Goal: Check status: Check status

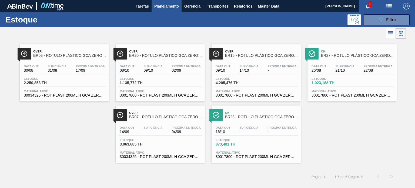
scroll to position [54, 0]
click at [388, 26] on div "Estoque 089F7B8B-B2A5-4AFE-B5C0-19BA573D28AC Filtro" at bounding box center [207, 19] width 415 height 15
click at [387, 24] on button "089F7B8B-B2A5-4AFE-B5C0-19BA573D28AC Filtro" at bounding box center [386, 19] width 46 height 11
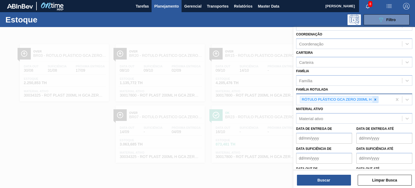
click at [376, 97] on icon at bounding box center [375, 99] width 4 height 4
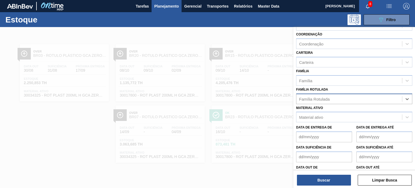
paste Rotulada "RÓTULO PLÁSTICO GCA 200ML H"
type Rotulada "RÓTULO PLÁSTICO GCA 200ML H"
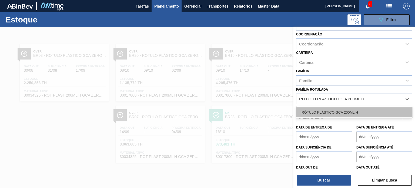
click at [349, 113] on div "RÓTULO PLÁSTICO GCA 200ML H" at bounding box center [354, 112] width 116 height 10
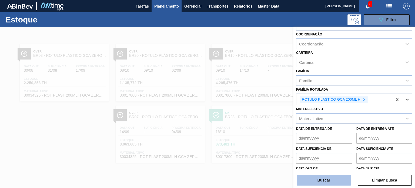
click at [327, 180] on button "Buscar" at bounding box center [324, 179] width 54 height 11
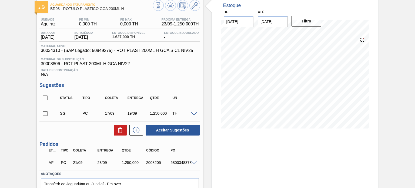
scroll to position [56, 0]
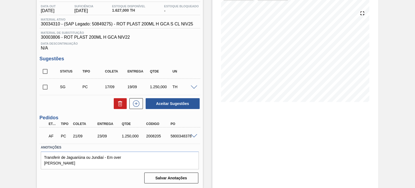
click at [104, 134] on div "AF PC 21/09 23/09 1.250,000 2008205 5800348378" at bounding box center [118, 135] width 146 height 11
click at [101, 136] on div "23/09" at bounding box center [109, 136] width 27 height 4
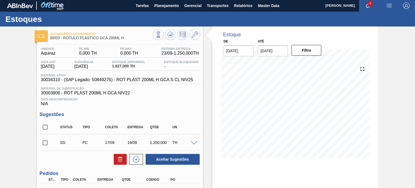
scroll to position [0, 0]
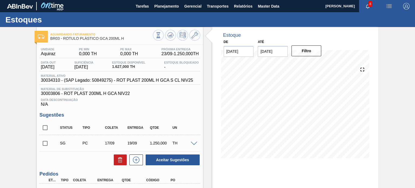
click at [185, 97] on div "Data Descontinuação N/A" at bounding box center [119, 101] width 160 height 11
click at [396, 104] on div "Aguardando Faturamento BR03 - RÓTULO PLÁSTICO GCA 200ML H Unidade Aquiraz PE MI…" at bounding box center [207, 135] width 415 height 217
click at [392, 100] on div "Aguardando Faturamento BR03 - RÓTULO PLÁSTICO GCA 200ML H Unidade Aquiraz PE MI…" at bounding box center [207, 135] width 415 height 217
